Goal: Navigation & Orientation: Go to known website

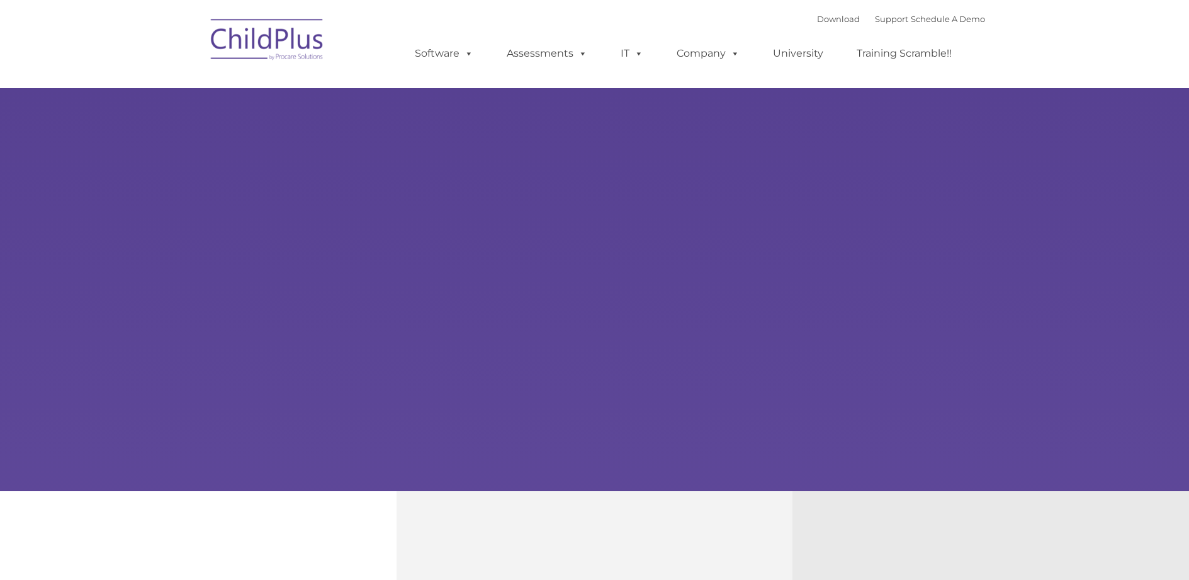
select select "MEDIUM"
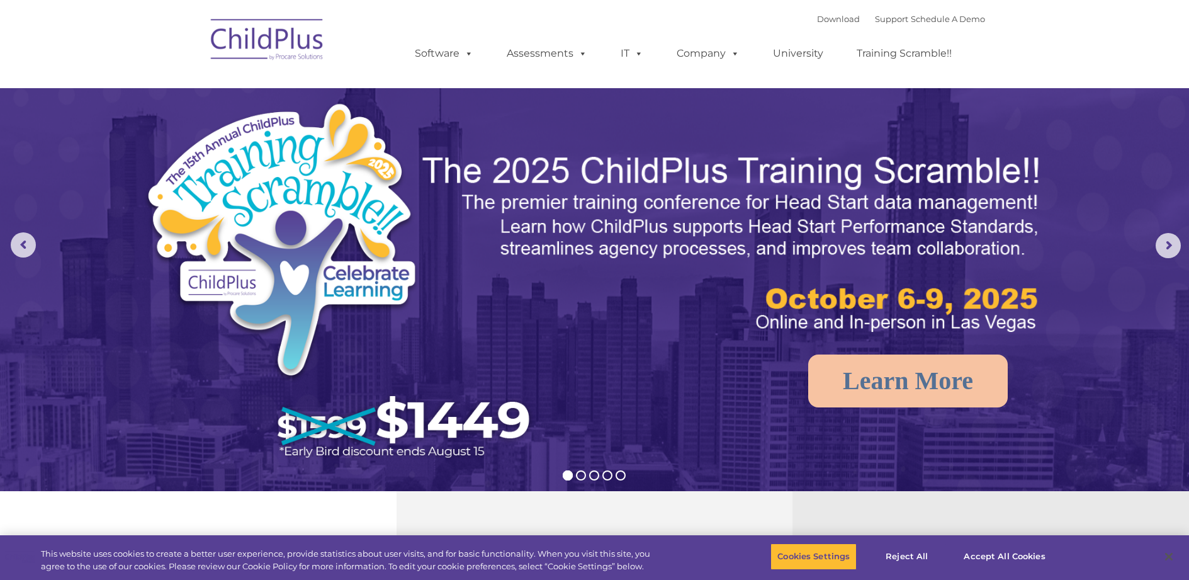
click at [261, 33] on img at bounding box center [268, 41] width 126 height 63
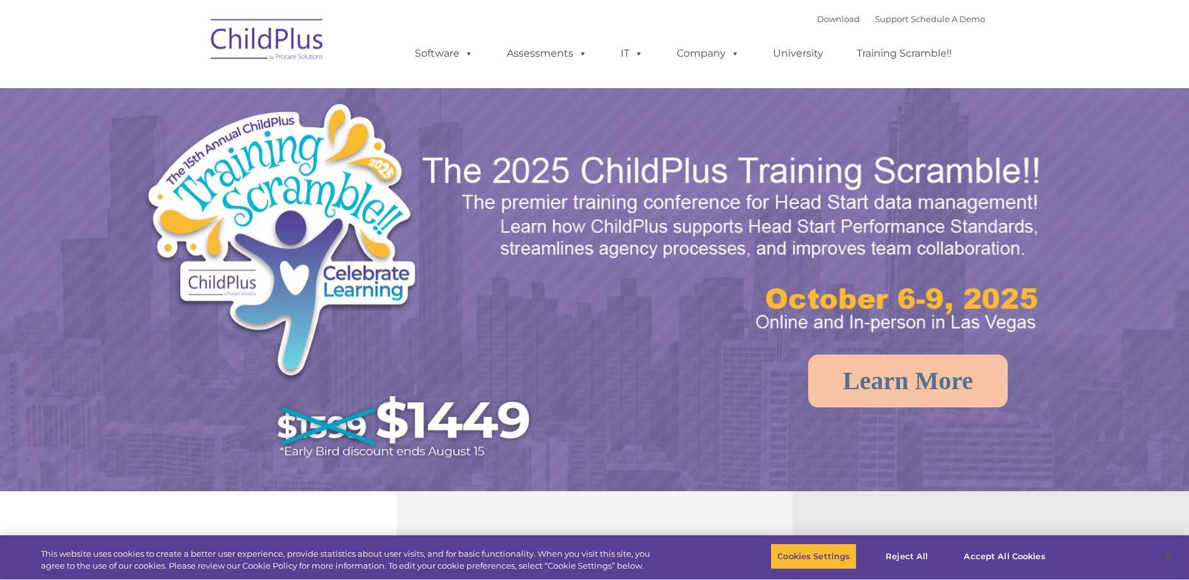
select select "MEDIUM"
